Goal: Task Accomplishment & Management: Manage account settings

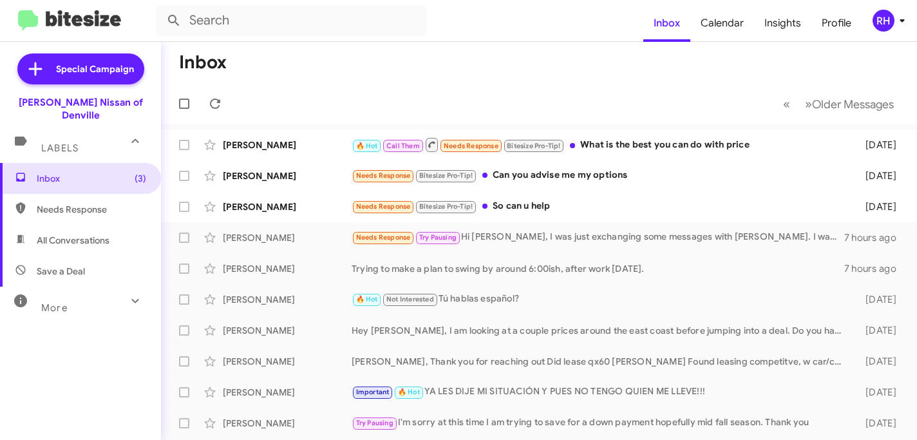
click at [879, 22] on div "RH" at bounding box center [883, 21] width 22 height 22
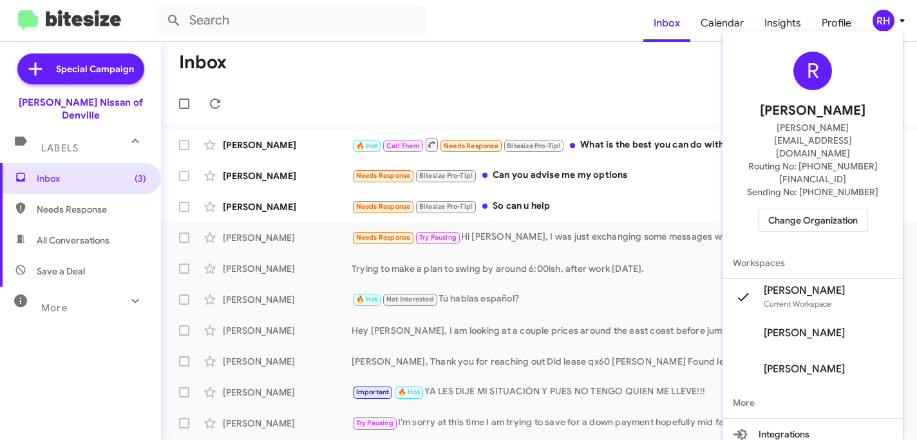
click at [810, 197] on div "R [PERSON_NAME] [PERSON_NAME][EMAIL_ADDRESS][DOMAIN_NAME] Routing No: [PHONE_NU…" at bounding box center [812, 141] width 180 height 211
click at [807, 209] on span "Change Organization" at bounding box center [812, 220] width 89 height 22
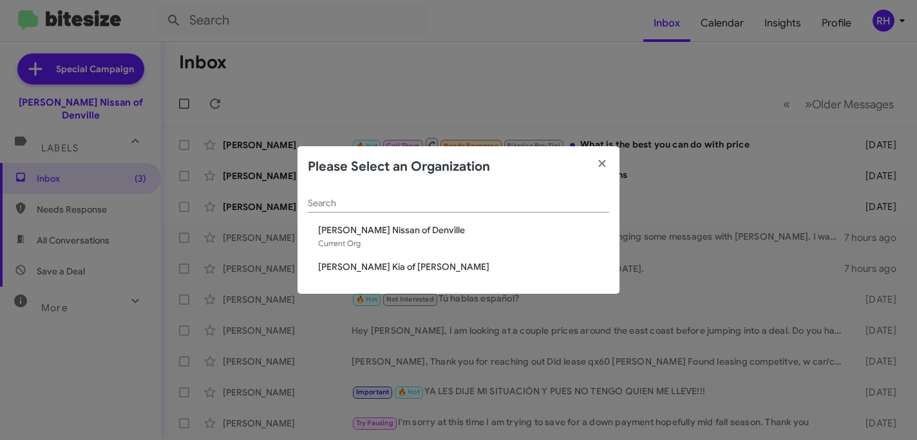
click at [406, 259] on div "Search [PERSON_NAME] Nissan of Denville Current Org [PERSON_NAME] Kia of [PERSO…" at bounding box center [458, 240] width 322 height 107
click at [406, 265] on span "[PERSON_NAME] Kia of [PERSON_NAME]" at bounding box center [463, 266] width 291 height 13
